Goal: Transaction & Acquisition: Purchase product/service

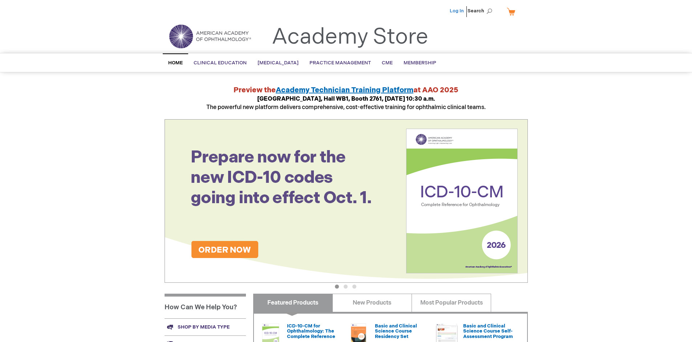
click at [458, 11] on link "Log In" at bounding box center [457, 11] width 14 height 6
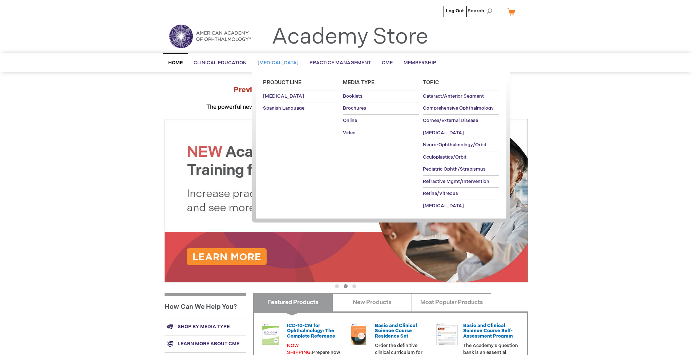
click at [281, 63] on span "[MEDICAL_DATA]" at bounding box center [278, 63] width 41 height 6
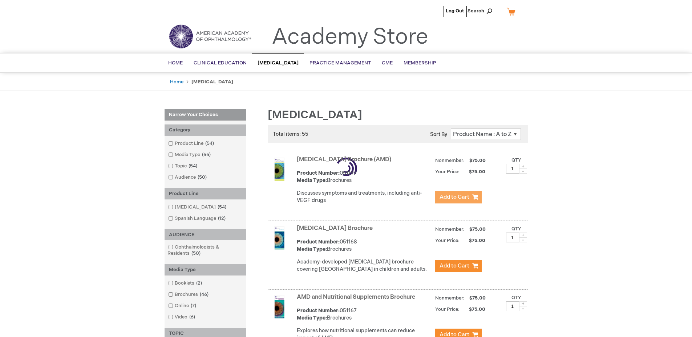
click at [458, 197] on span "Add to Cart" at bounding box center [455, 196] width 30 height 7
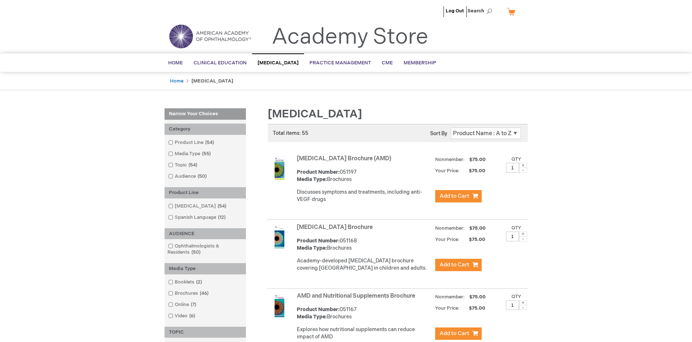
click at [358, 300] on link "AMD and Nutritional Supplements Brochure" at bounding box center [356, 296] width 118 height 7
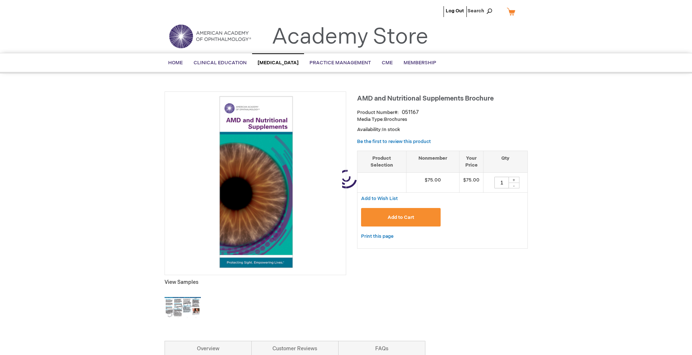
click at [401, 218] on span "Add to Cart" at bounding box center [401, 218] width 27 height 6
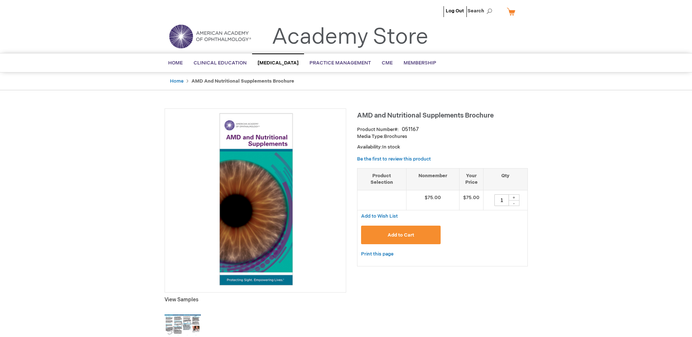
click at [514, 11] on link "My Cart" at bounding box center [514, 11] width 17 height 13
